Goal: Information Seeking & Learning: Find specific fact

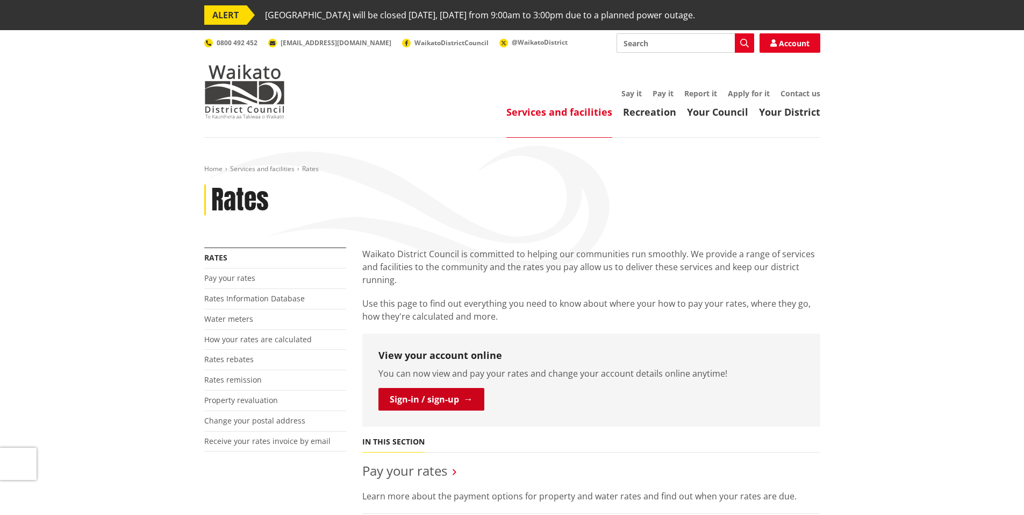
click at [440, 396] on link "Sign-in / sign-up" at bounding box center [432, 399] width 106 height 23
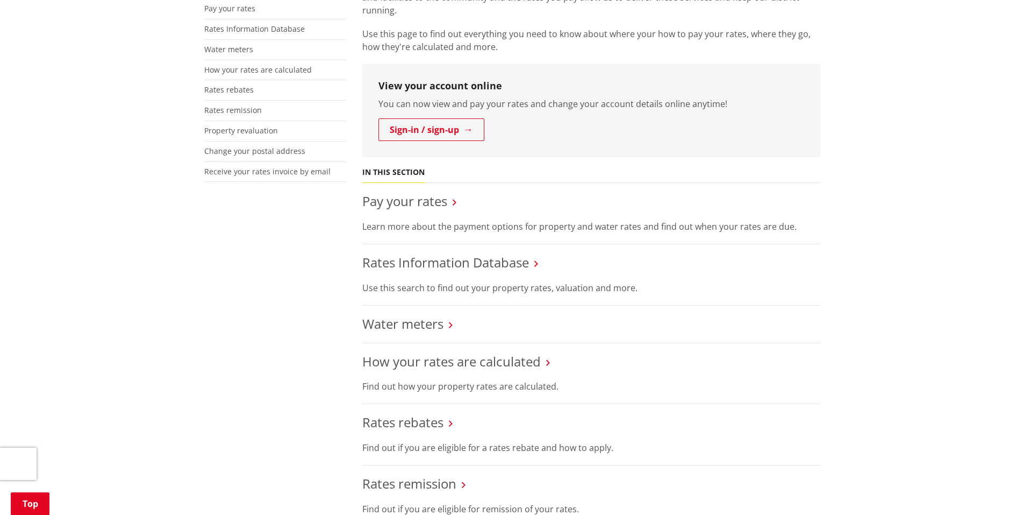
scroll to position [280, 0]
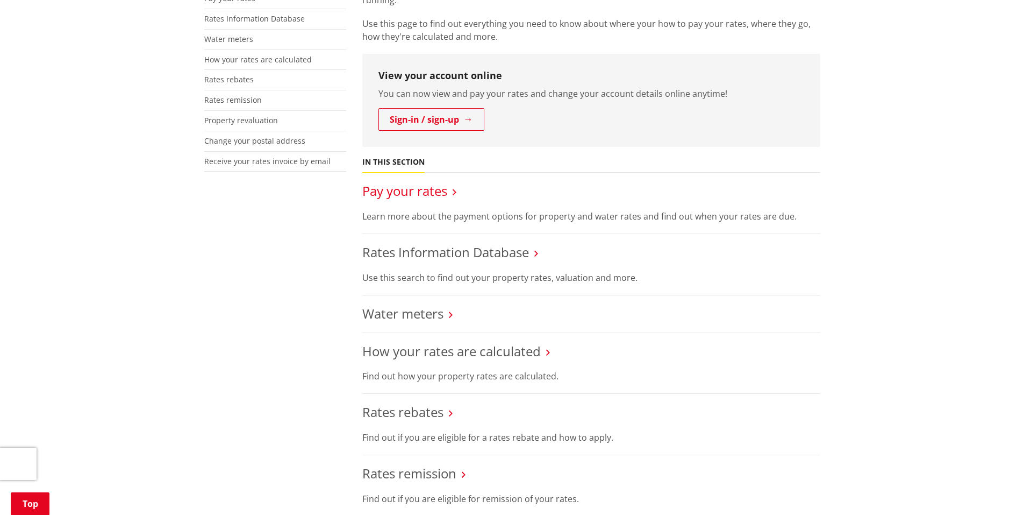
click at [410, 193] on link "Pay your rates" at bounding box center [404, 191] width 85 height 18
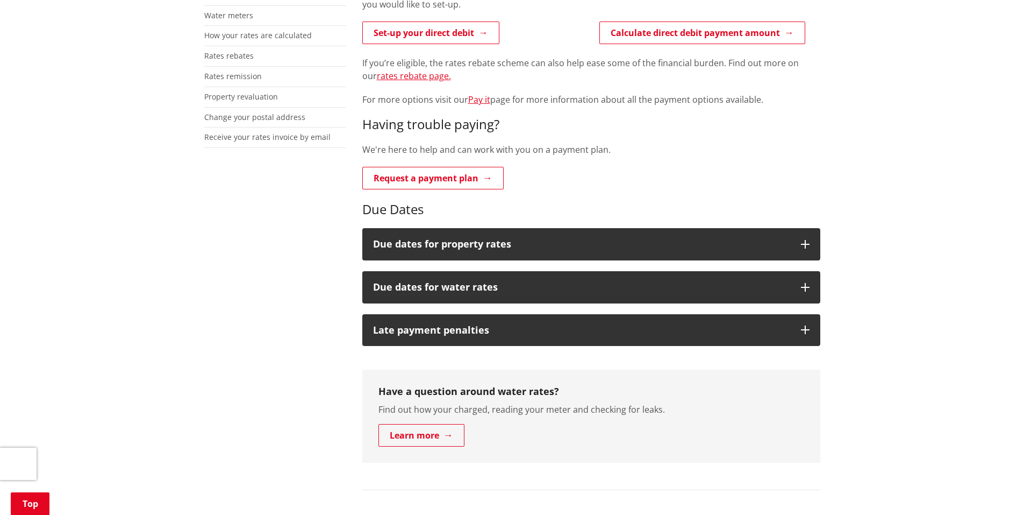
scroll to position [344, 0]
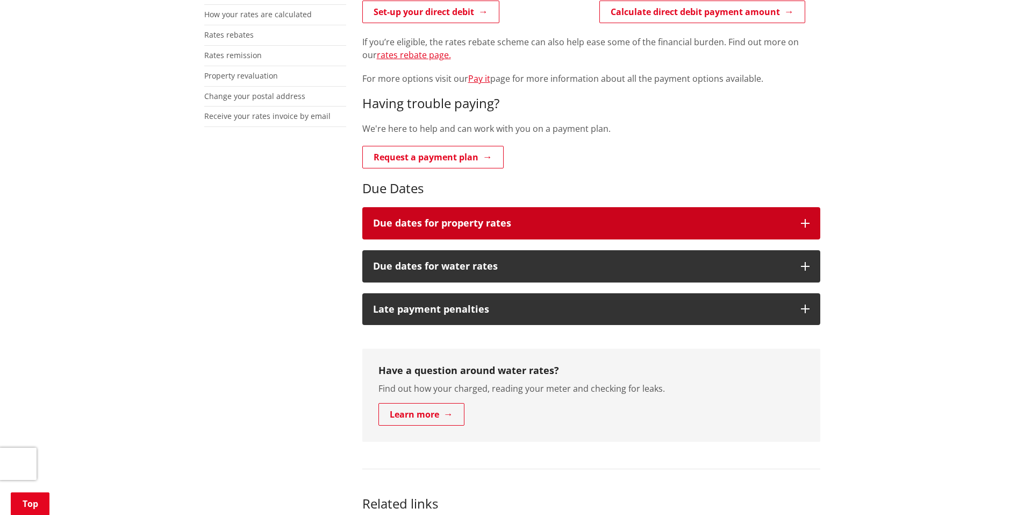
click at [501, 223] on h3 "Due dates for property rates" at bounding box center [581, 223] width 417 height 11
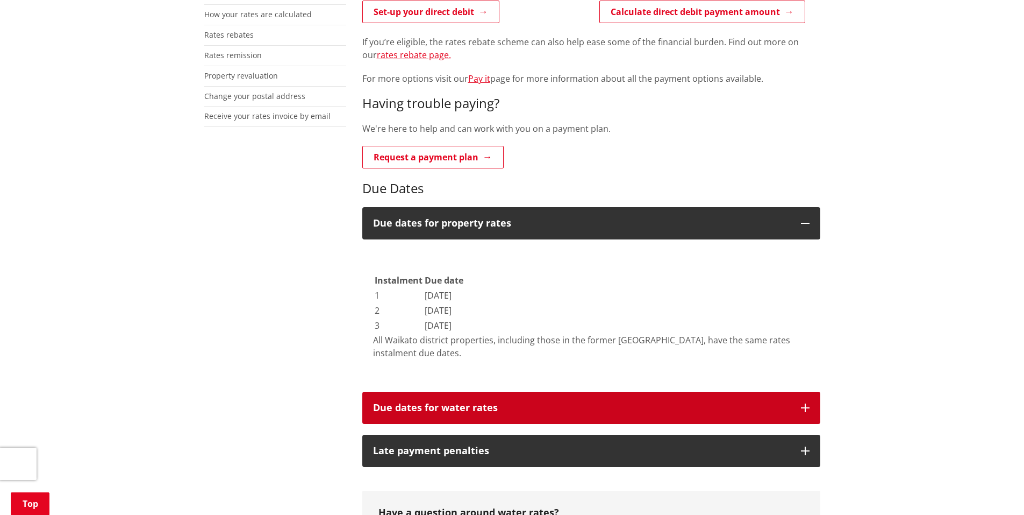
click at [466, 414] on button "Due dates for water rates" at bounding box center [591, 407] width 458 height 32
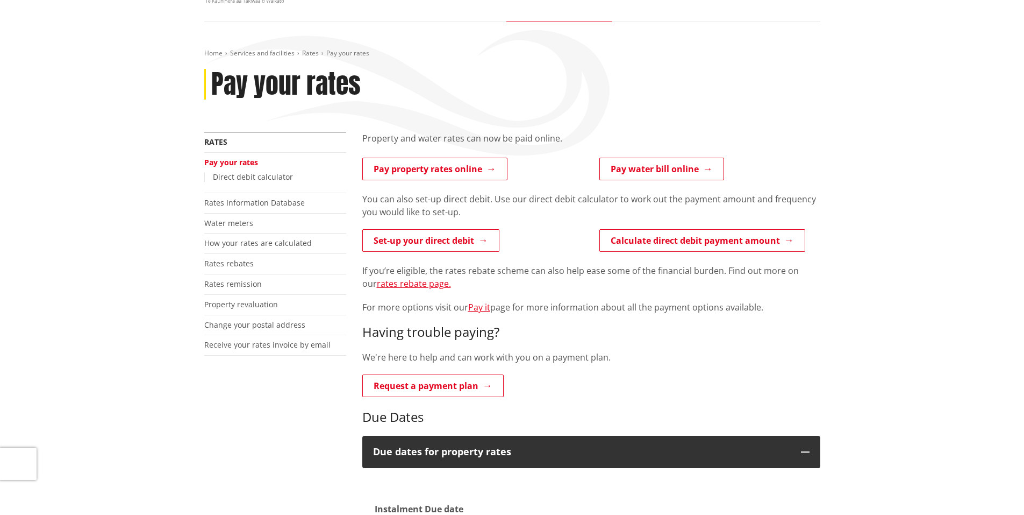
scroll to position [108, 0]
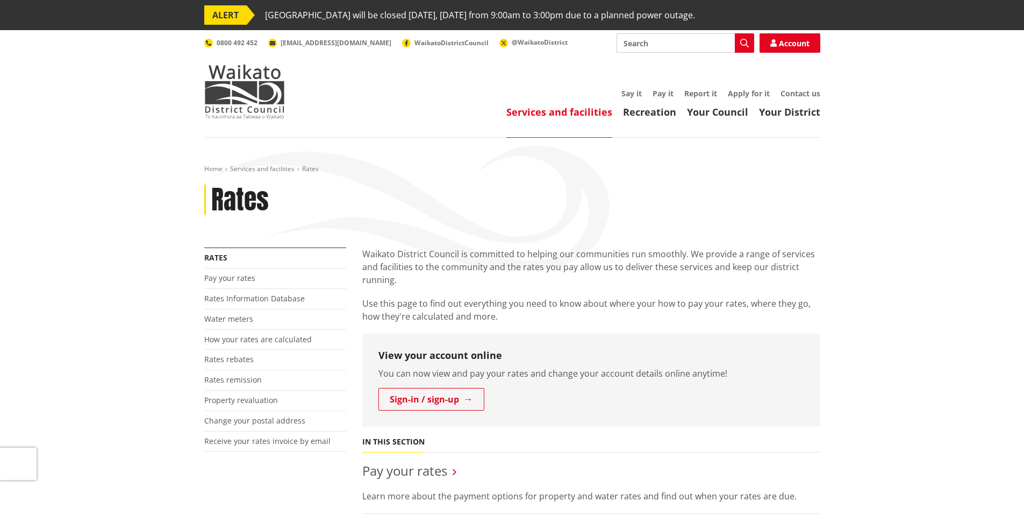
scroll to position [280, 0]
